Goal: Task Accomplishment & Management: Complete application form

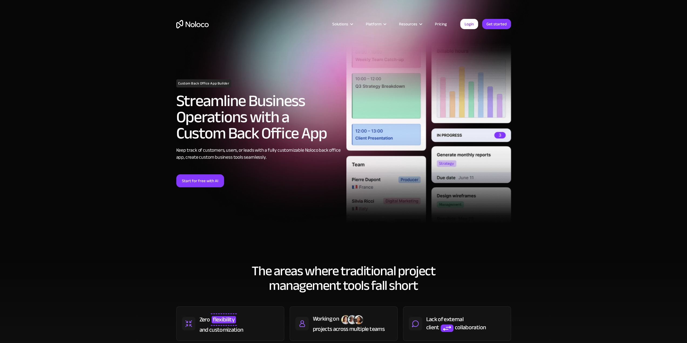
click at [204, 184] on link "Start for free with AI" at bounding box center [200, 180] width 48 height 13
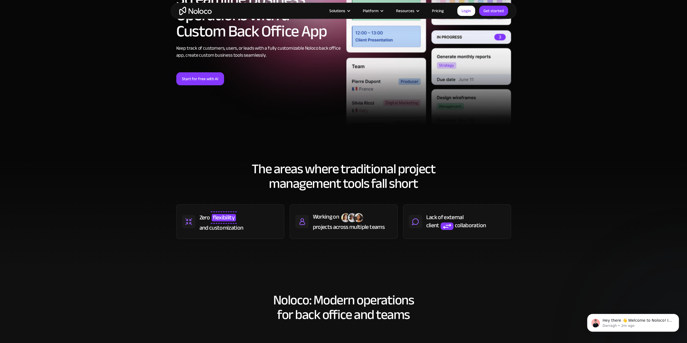
scroll to position [135, 0]
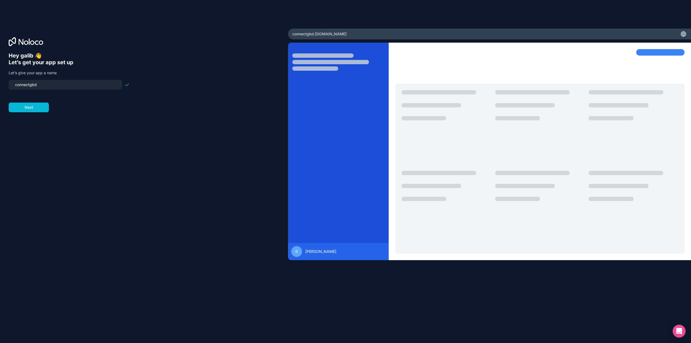
drag, startPoint x: 45, startPoint y: 85, endPoint x: 6, endPoint y: 89, distance: 39.0
click at [6, 89] on div "Hey galib 👋 Let’s get your app set up Let’s give your app a name connectgbd Next" at bounding box center [144, 172] width 288 height 286
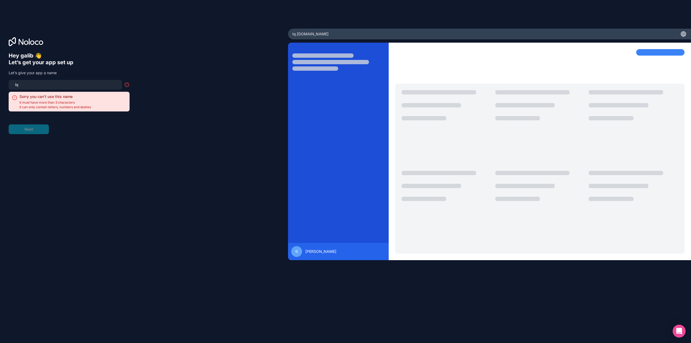
type input "l"
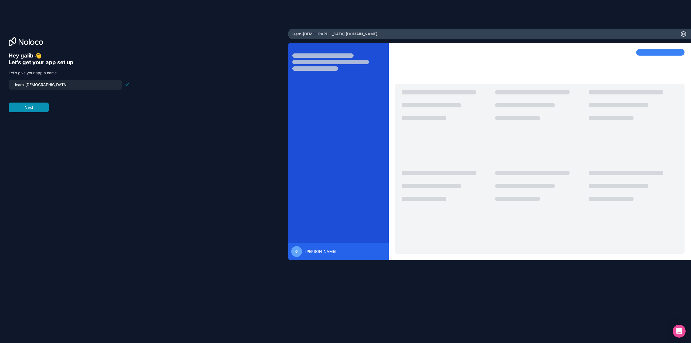
type input "learn-quran"
click at [36, 107] on button "Next" at bounding box center [29, 108] width 40 height 10
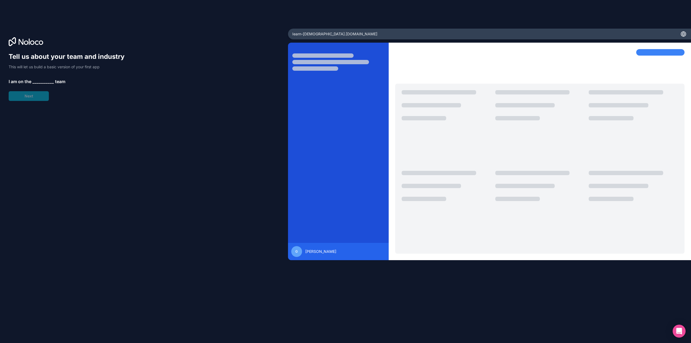
click at [40, 82] on span "__________" at bounding box center [43, 81] width 22 height 6
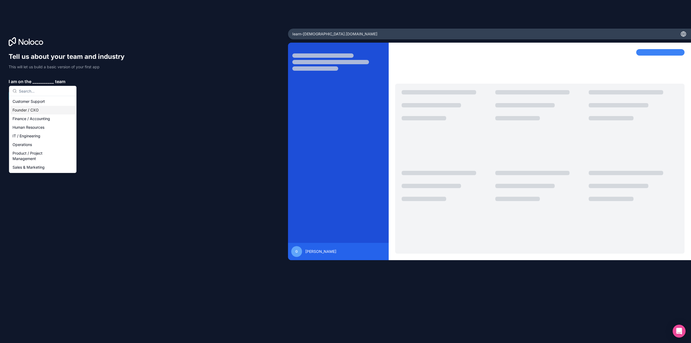
click at [37, 109] on div "Founder / CXO" at bounding box center [42, 110] width 65 height 9
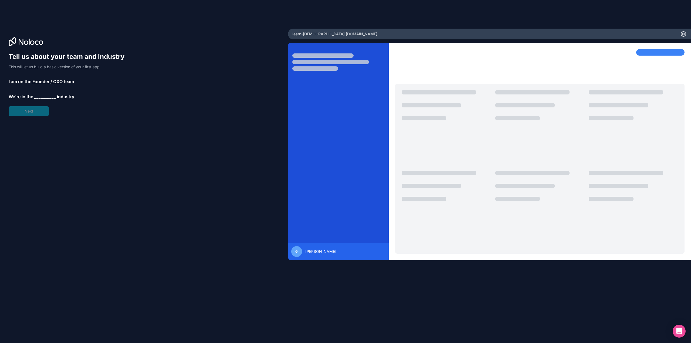
click at [43, 97] on span "__________" at bounding box center [45, 96] width 22 height 6
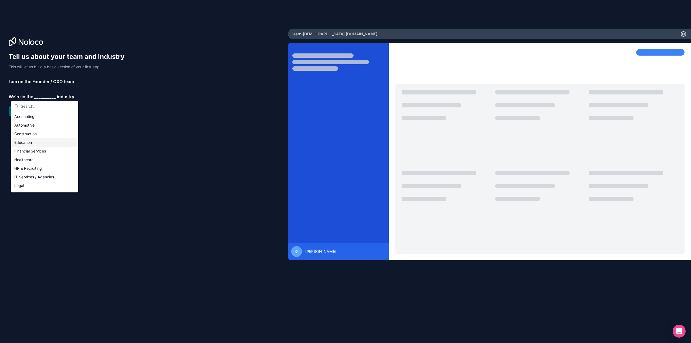
click at [34, 142] on div "Education" at bounding box center [44, 142] width 65 height 9
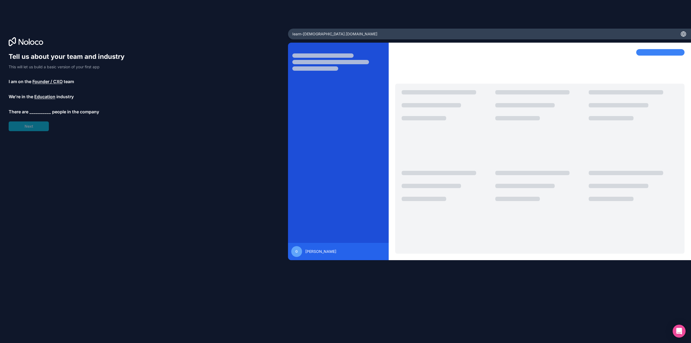
click at [39, 112] on span "__________" at bounding box center [40, 111] width 22 height 6
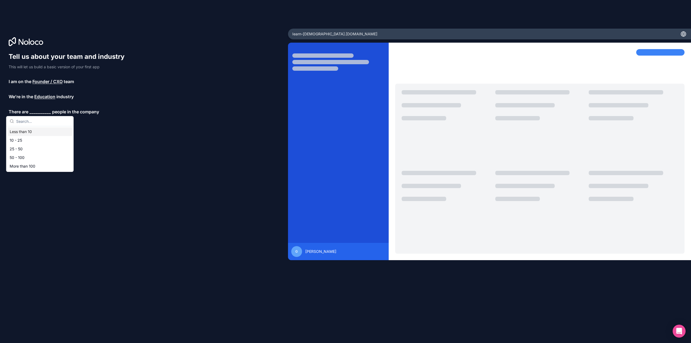
click at [39, 129] on div "Less than 10" at bounding box center [40, 131] width 65 height 9
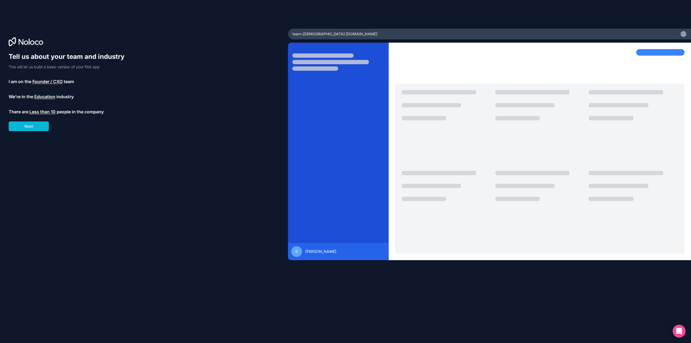
click at [39, 129] on button "Next" at bounding box center [29, 126] width 40 height 10
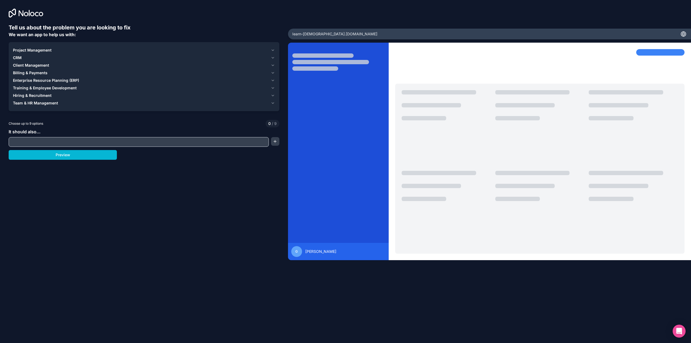
click at [274, 50] on icon "button" at bounding box center [273, 50] width 4 height 4
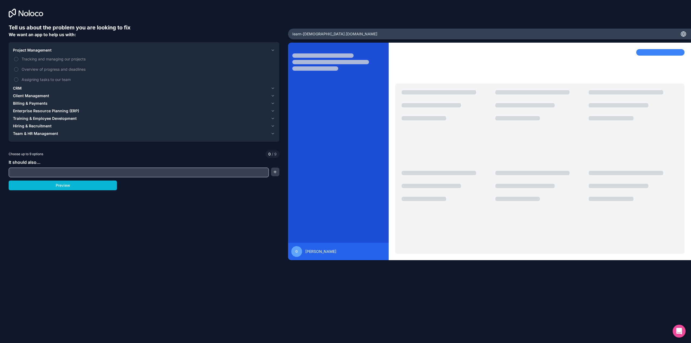
click at [273, 88] on icon "button" at bounding box center [273, 88] width 2 height 1
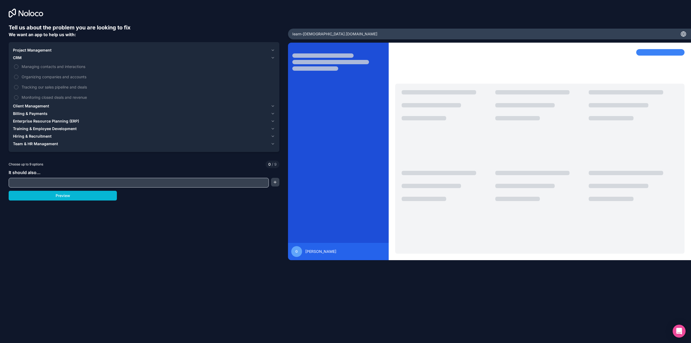
click at [273, 128] on icon "button" at bounding box center [273, 129] width 4 height 4
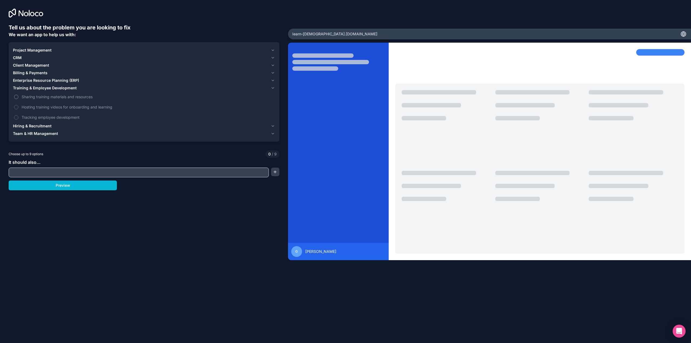
click at [58, 98] on span "Sharing training materials and resources" at bounding box center [148, 97] width 252 height 6
click at [18, 98] on button "Sharing training materials and resources" at bounding box center [16, 97] width 4 height 4
click at [59, 107] on span "Hosting training videos for onboarding and learning" at bounding box center [148, 107] width 252 height 6
click at [18, 107] on button "Hosting training videos for onboarding and learning" at bounding box center [16, 107] width 4 height 4
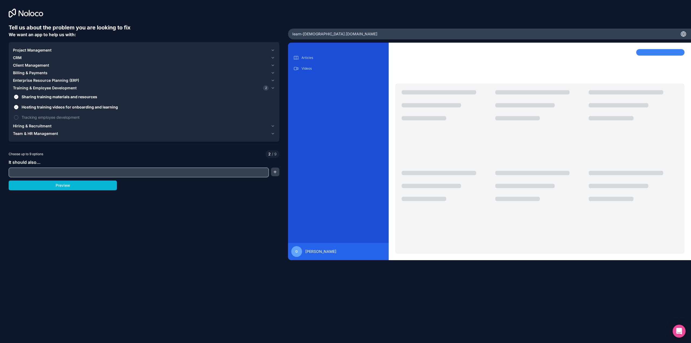
click at [270, 133] on button "Team & HR Management" at bounding box center [144, 134] width 262 height 8
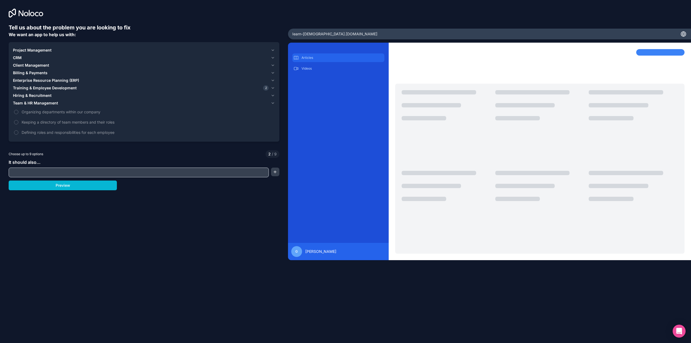
click at [300, 61] on div "Articles" at bounding box center [338, 57] width 92 height 9
click at [307, 56] on p "Articles" at bounding box center [342, 58] width 82 height 4
click at [273, 50] on icon "button" at bounding box center [273, 50] width 2 height 1
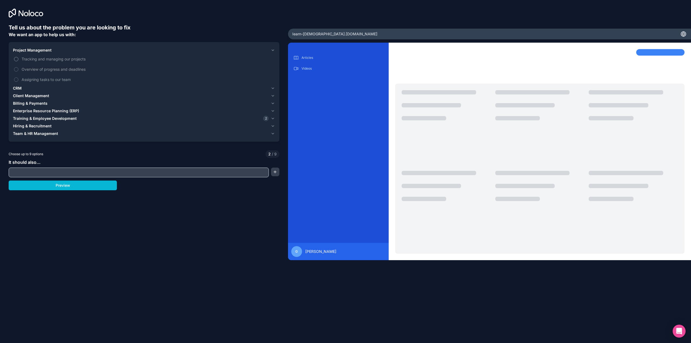
click at [75, 61] on span "Tracking and managing our projects" at bounding box center [148, 59] width 252 height 6
click at [18, 61] on button "Tracking and managing our projects" at bounding box center [16, 59] width 4 height 4
click at [72, 66] on label "Overview of progress and deadlines" at bounding box center [144, 69] width 262 height 10
click at [18, 67] on button "Overview of progress and deadlines" at bounding box center [16, 69] width 4 height 4
click at [66, 75] on label "Assigning tasks to our team" at bounding box center [144, 79] width 262 height 10
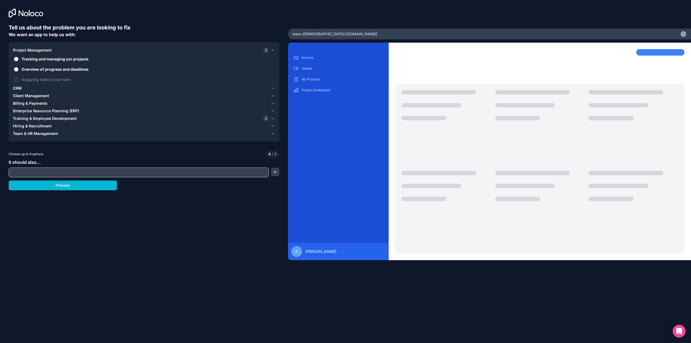
click at [18, 77] on button "Assigning tasks to our team" at bounding box center [16, 79] width 4 height 4
click at [43, 89] on div "CRM" at bounding box center [141, 88] width 256 height 5
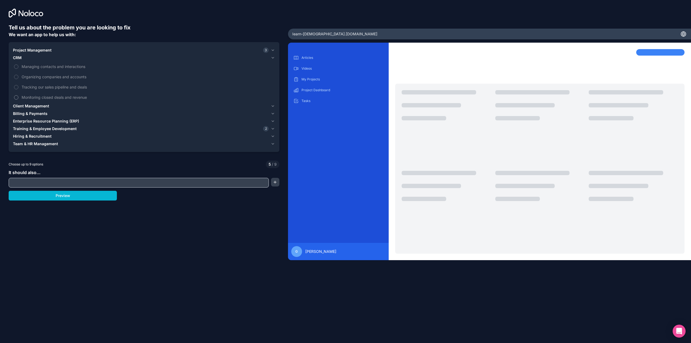
click at [21, 100] on label "Monitoring closed deals and revenue" at bounding box center [144, 97] width 262 height 10
click at [18, 100] on button "Monitoring closed deals and revenue" at bounding box center [16, 97] width 4 height 4
click at [23, 90] on span "Tracking our sales pipeline and deals" at bounding box center [148, 87] width 252 height 6
click at [18, 89] on button "Tracking our sales pipeline and deals" at bounding box center [16, 87] width 4 height 4
click at [26, 77] on span "Organizing companies and accounts" at bounding box center [148, 77] width 252 height 6
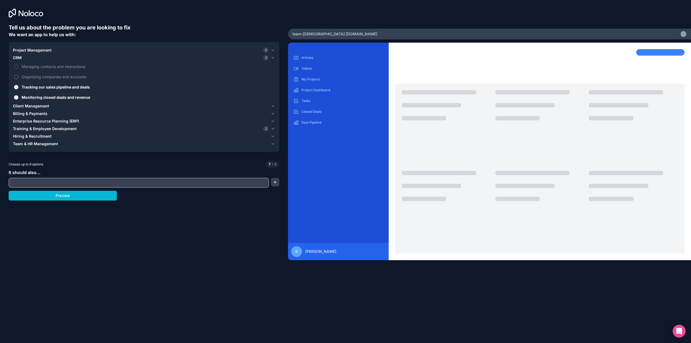
click at [18, 77] on button "Organizing companies and accounts" at bounding box center [16, 77] width 4 height 4
click at [28, 65] on span "Managing contacts and interactions" at bounding box center [148, 67] width 252 height 6
click at [18, 65] on button "Managing contacts and interactions" at bounding box center [16, 67] width 4 height 4
click at [29, 103] on button "Client Management" at bounding box center [144, 106] width 262 height 8
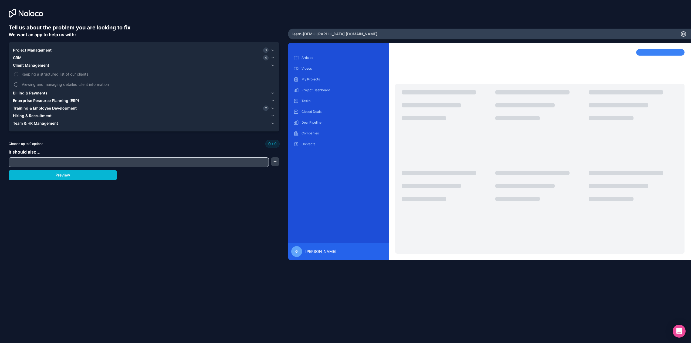
click at [25, 84] on span "Viewing and managing detailed client information" at bounding box center [148, 85] width 252 height 6
click at [28, 76] on span "Keeping a structured list of our clients" at bounding box center [148, 74] width 252 height 6
click at [13, 74] on label "Keeping a structured list of our clients" at bounding box center [144, 74] width 262 height 10
click at [13, 85] on label "Viewing and managing detailed client information" at bounding box center [144, 84] width 262 height 10
click at [17, 82] on label "Viewing and managing detailed client information" at bounding box center [144, 84] width 262 height 10
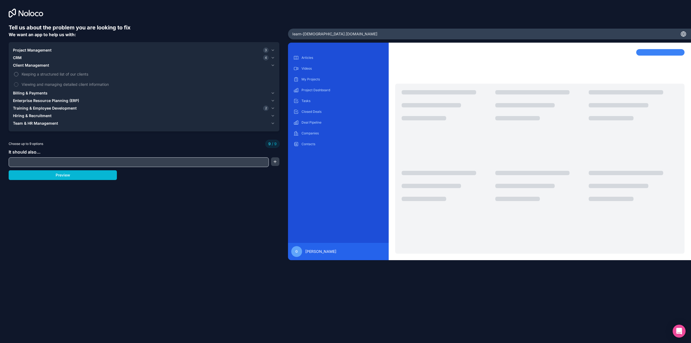
click at [17, 77] on label "Keeping a structured list of our clients" at bounding box center [144, 74] width 262 height 10
click at [87, 177] on button "Preview" at bounding box center [63, 175] width 108 height 10
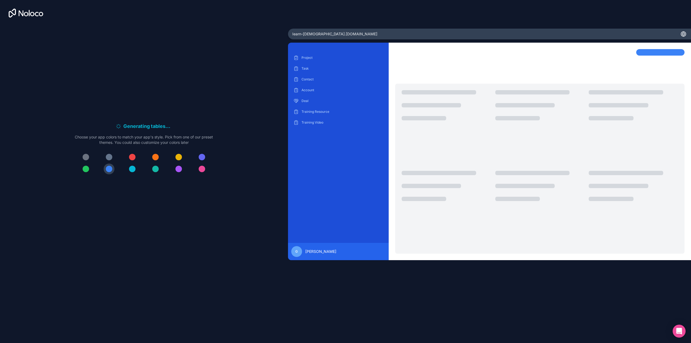
click at [134, 156] on div at bounding box center [132, 157] width 6 height 6
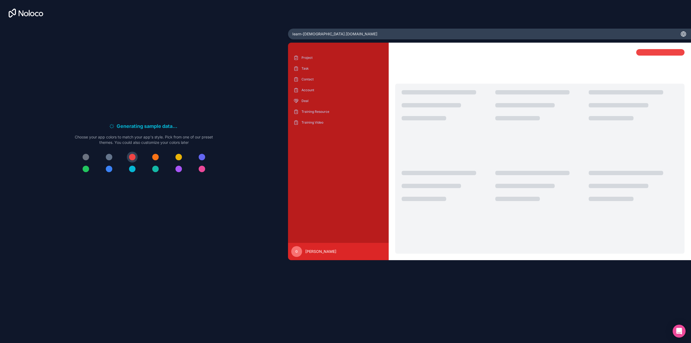
click at [155, 171] on div at bounding box center [155, 169] width 6 height 6
